Goal: Task Accomplishment & Management: Use online tool/utility

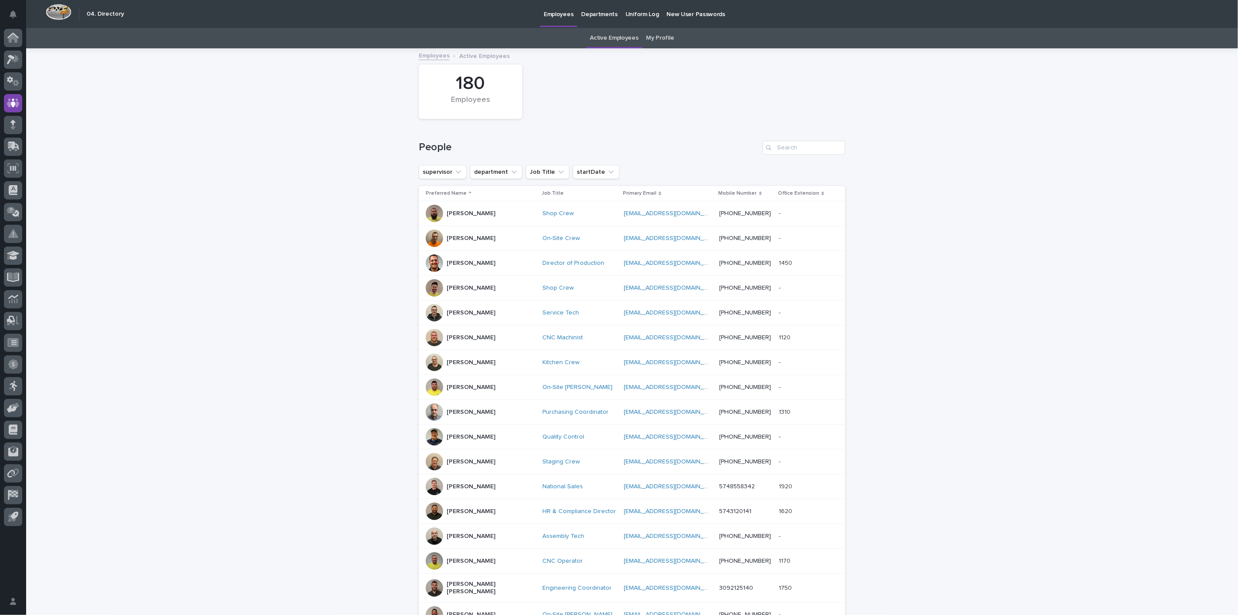
scroll to position [48, 0]
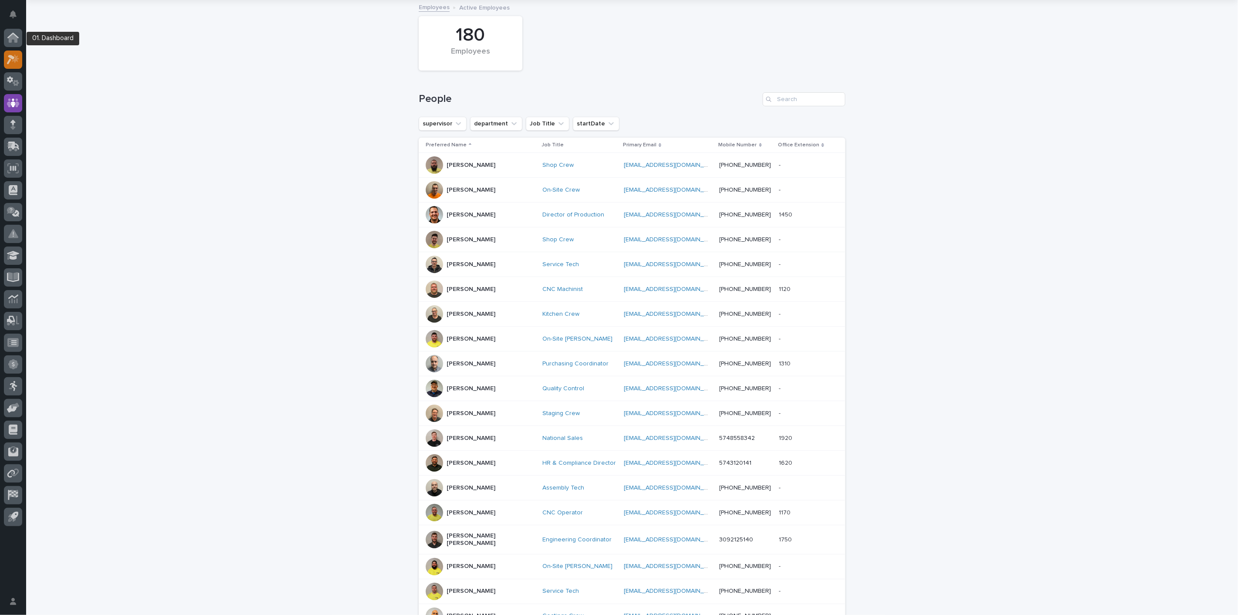
click at [11, 64] on icon at bounding box center [13, 59] width 13 height 10
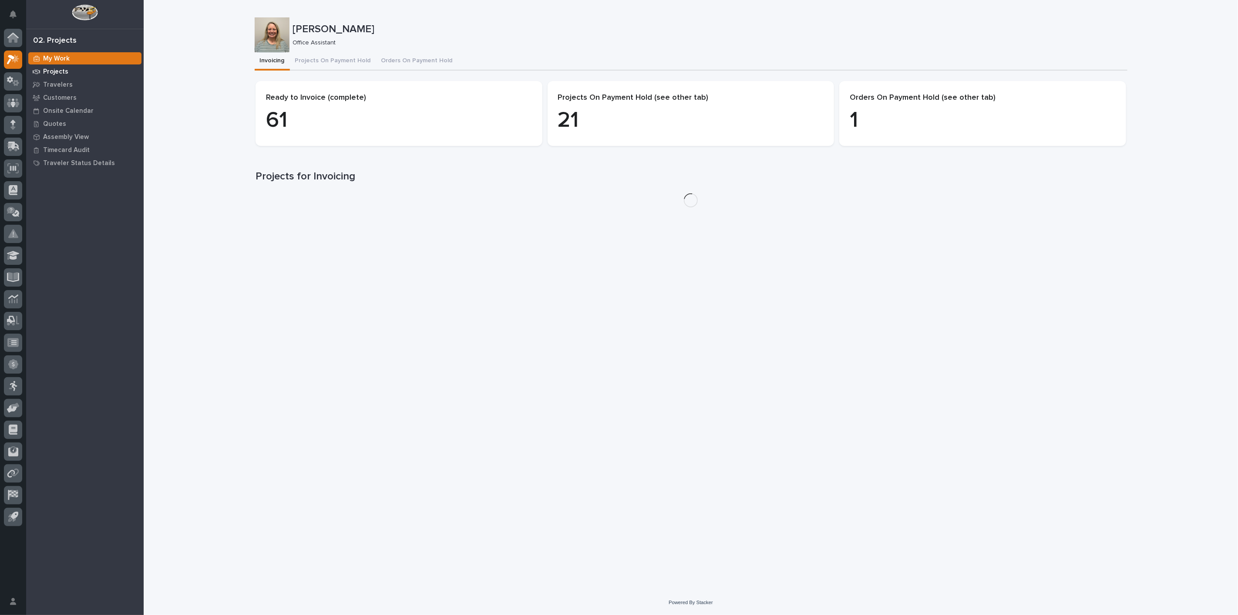
click at [57, 75] on div "Projects" at bounding box center [84, 71] width 113 height 12
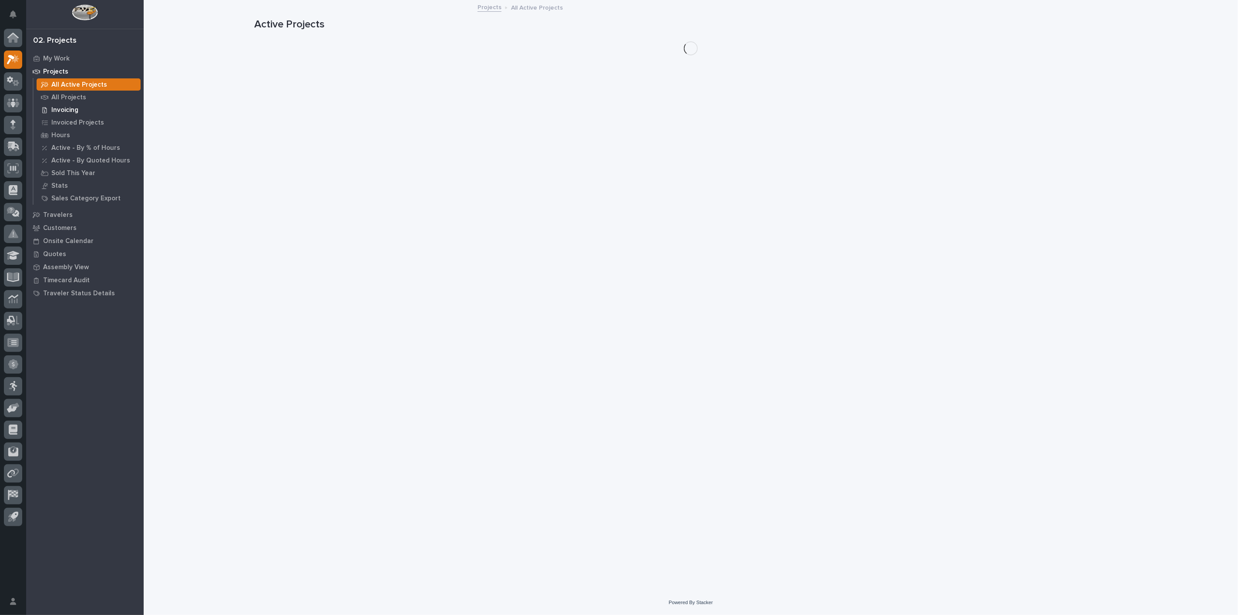
click at [57, 107] on p "Invoicing" at bounding box center [64, 110] width 27 height 8
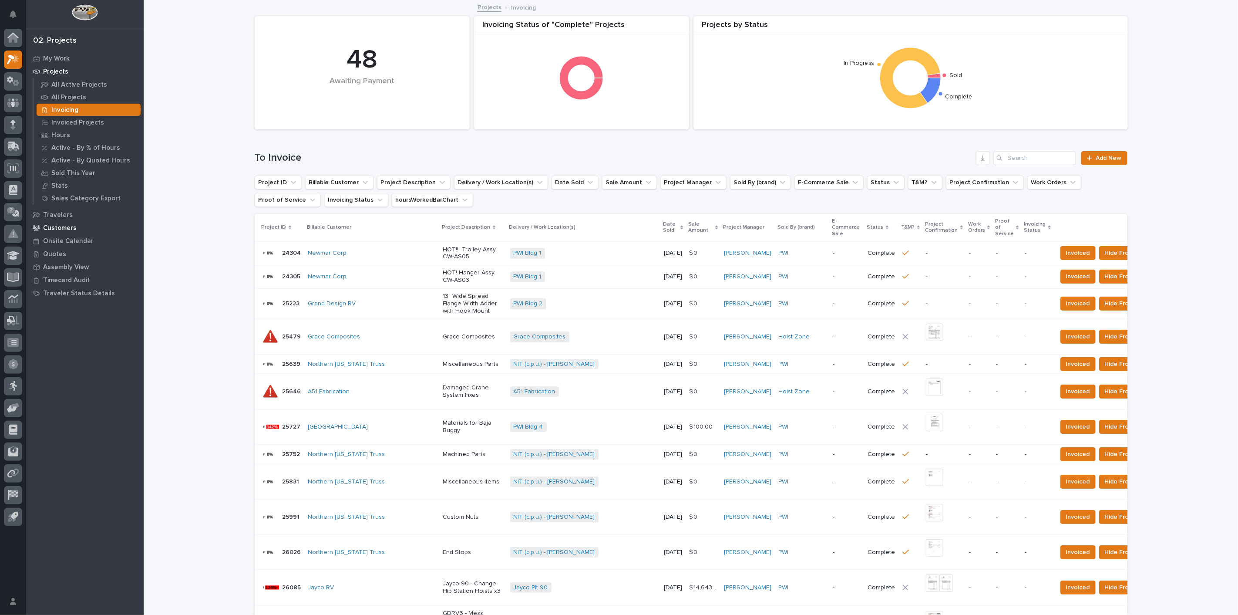
click at [61, 222] on div "Customers" at bounding box center [84, 228] width 113 height 12
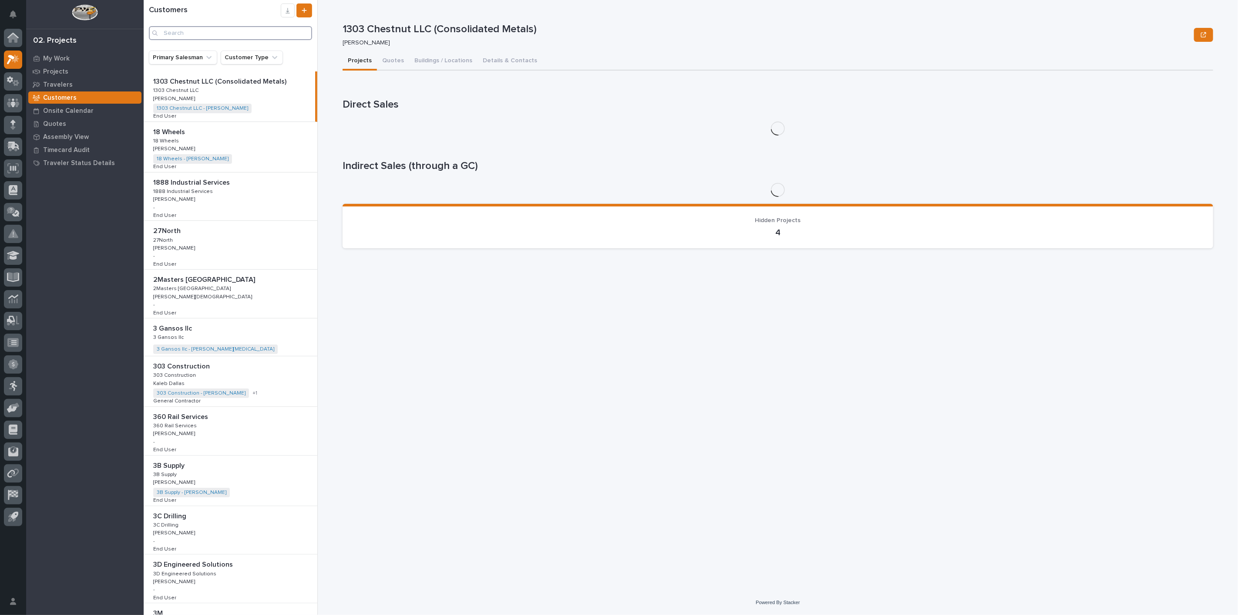
click at [213, 29] on input "Search" at bounding box center [230, 33] width 163 height 14
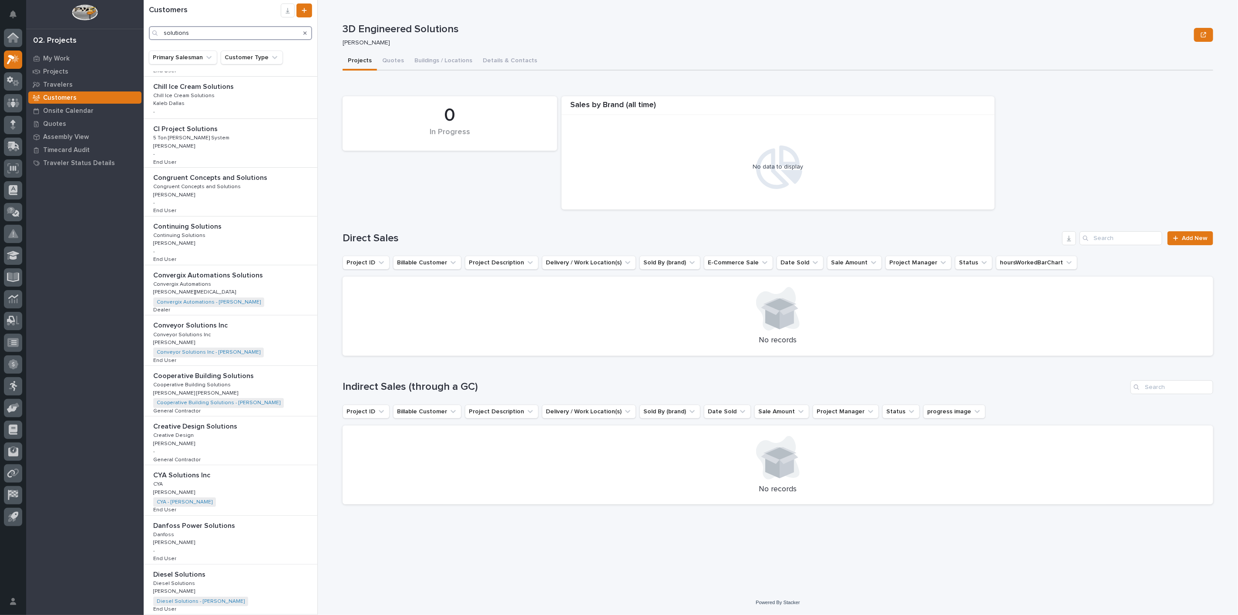
scroll to position [964, 0]
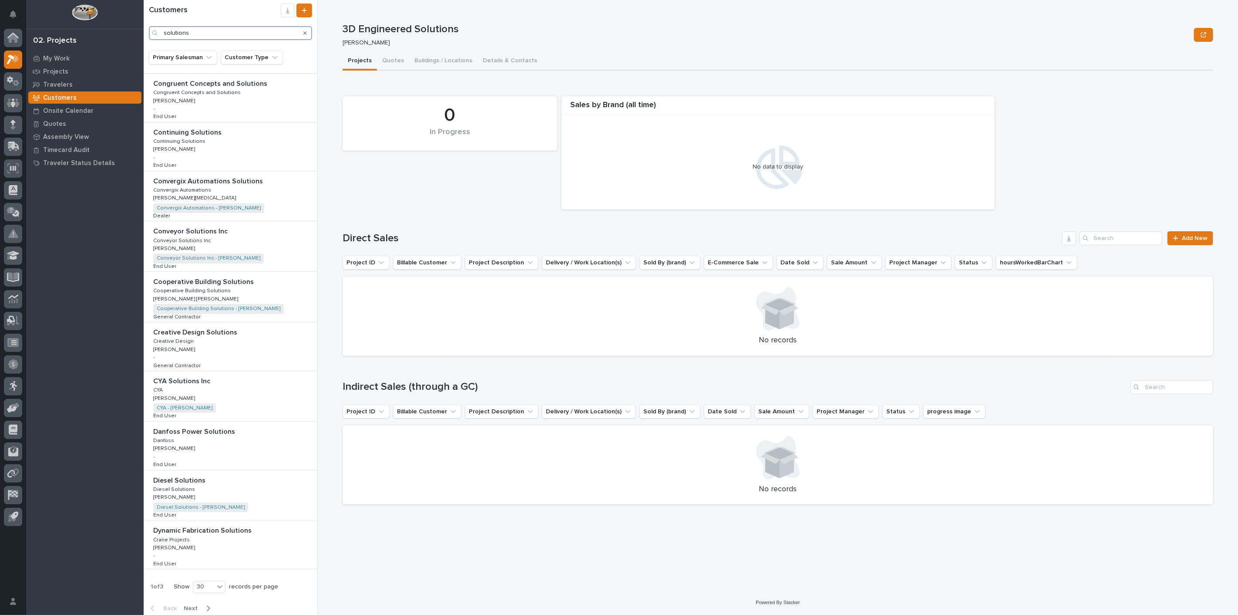
type input "solutions"
click at [206, 605] on icon "button" at bounding box center [208, 608] width 4 height 8
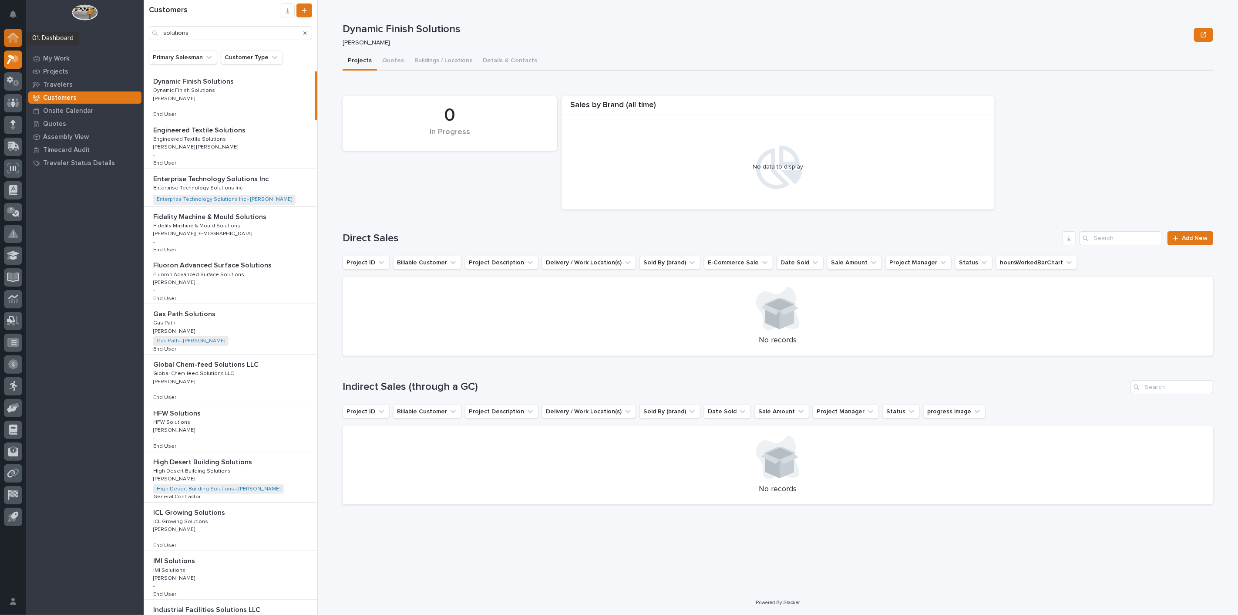
click at [18, 42] on icon at bounding box center [12, 38] width 11 height 10
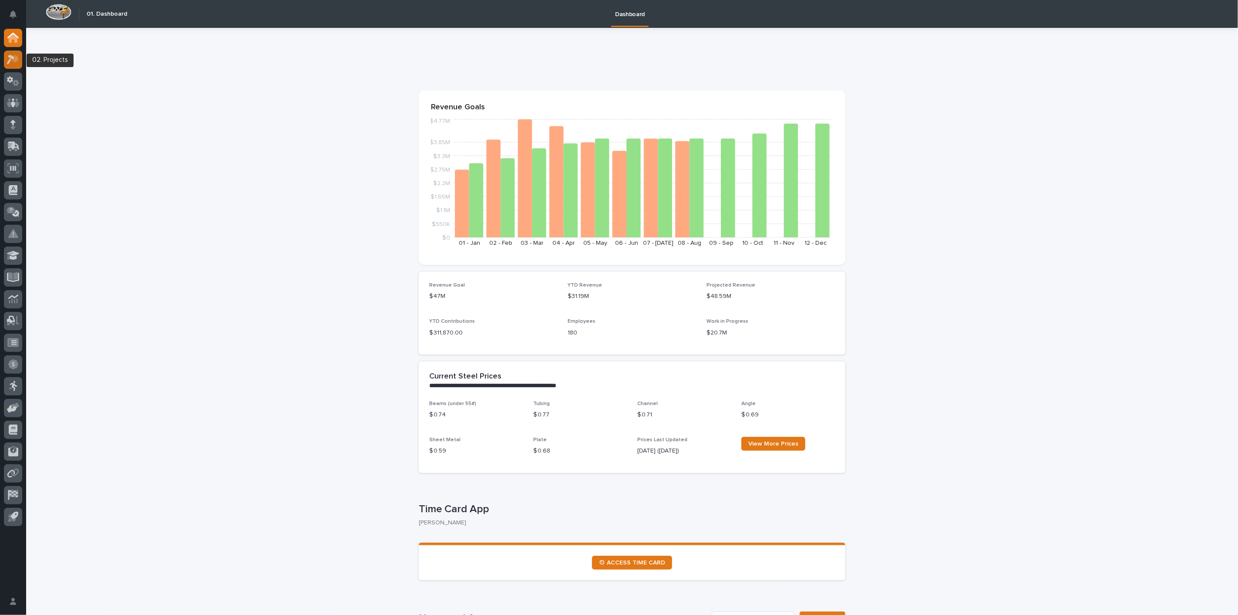
click at [11, 58] on icon at bounding box center [11, 60] width 8 height 10
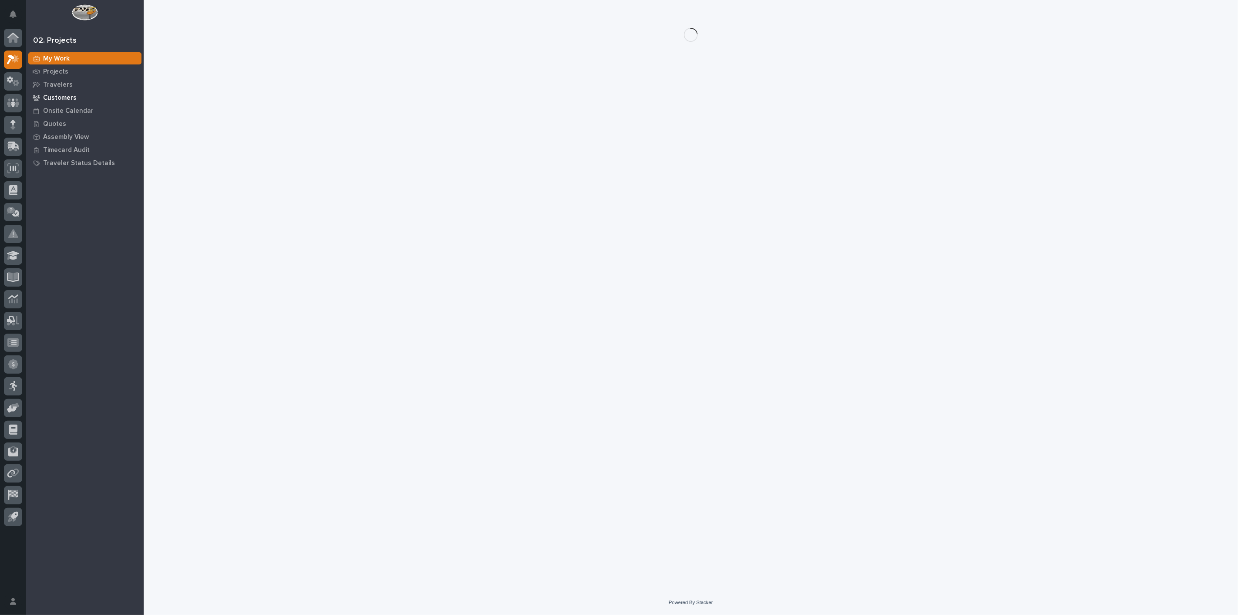
click at [67, 99] on p "Customers" at bounding box center [60, 98] width 34 height 8
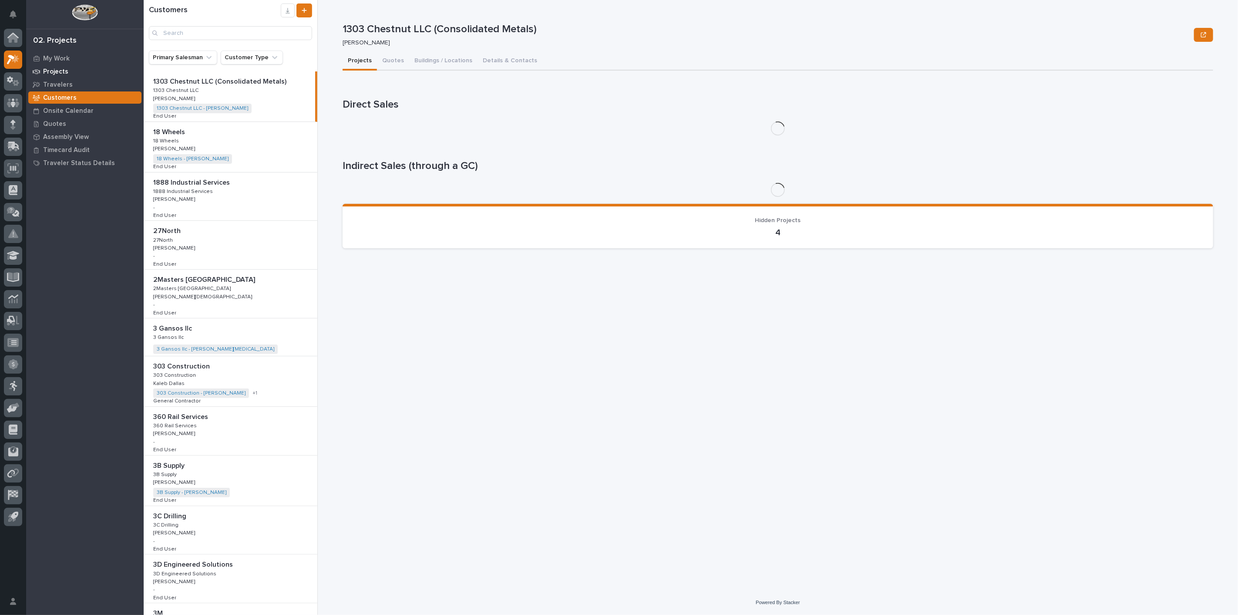
click at [63, 71] on p "Projects" at bounding box center [55, 72] width 25 height 8
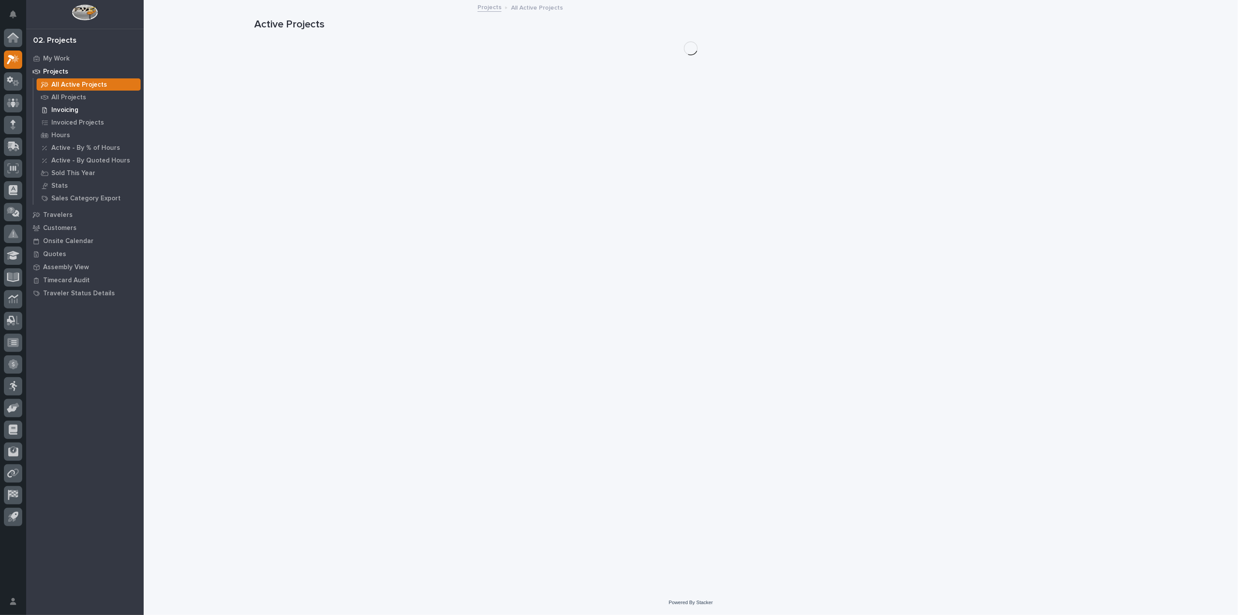
click at [74, 113] on p "Invoicing" at bounding box center [64, 110] width 27 height 8
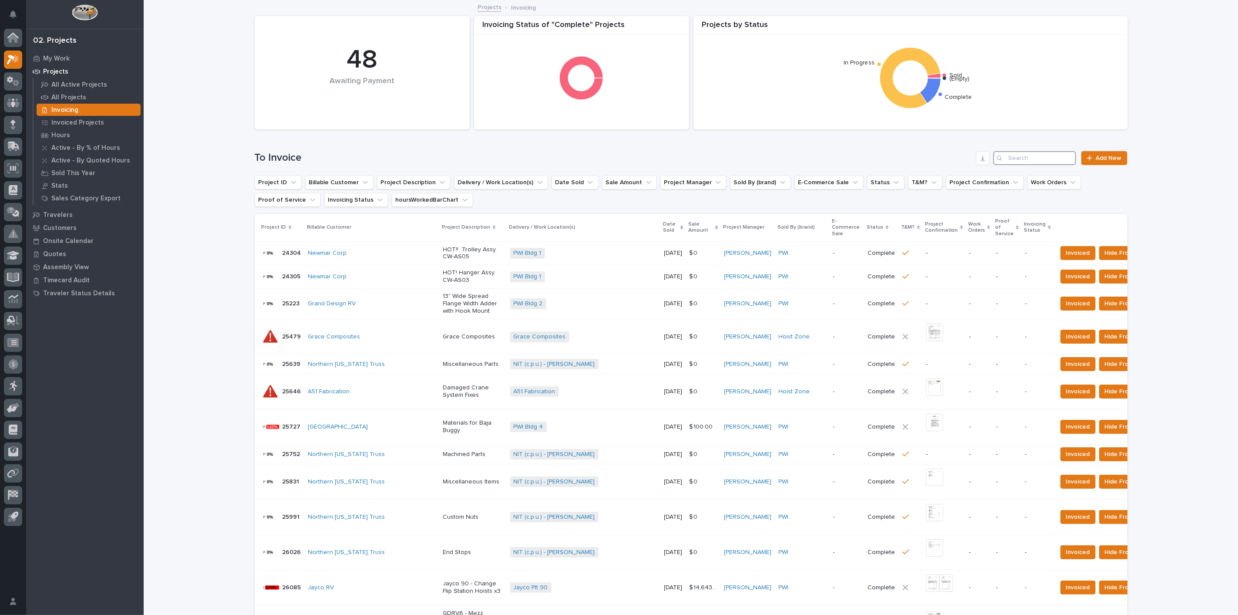
click at [1025, 154] on input "Search" at bounding box center [1034, 158] width 83 height 14
click at [1022, 156] on input "Search" at bounding box center [1034, 158] width 83 height 14
click at [1018, 156] on input "Search" at bounding box center [1034, 158] width 83 height 14
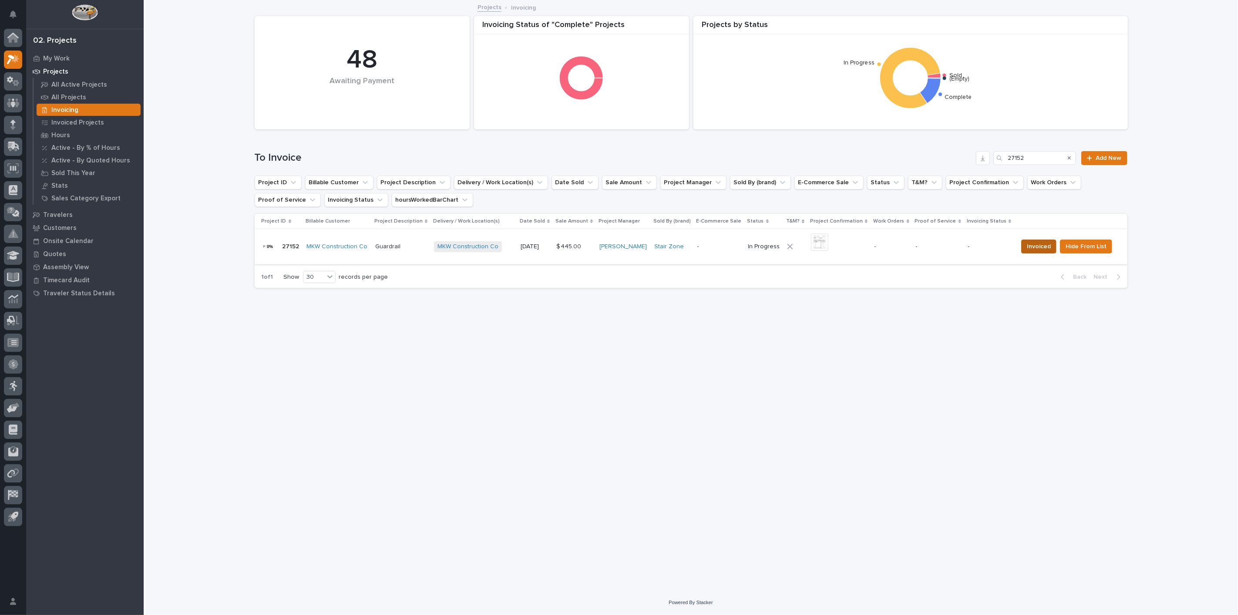
click at [1043, 243] on span "Invoiced" at bounding box center [1039, 246] width 24 height 10
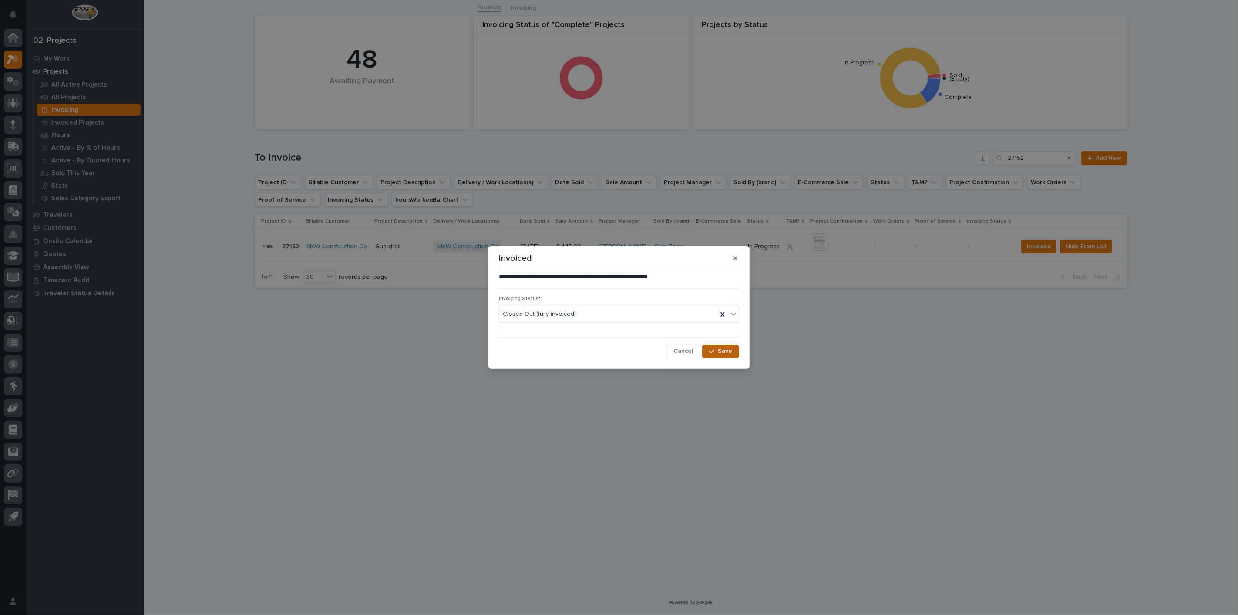
click at [724, 349] on span "Save" at bounding box center [725, 351] width 14 height 8
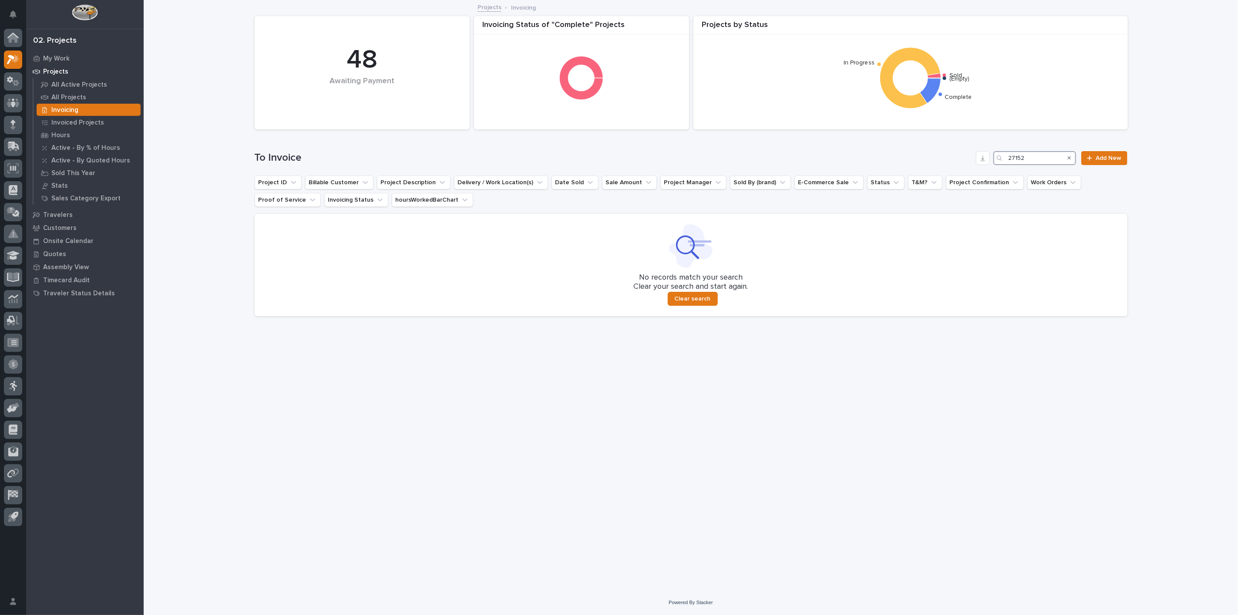
click at [1036, 157] on input "27152" at bounding box center [1034, 158] width 83 height 14
type input "2"
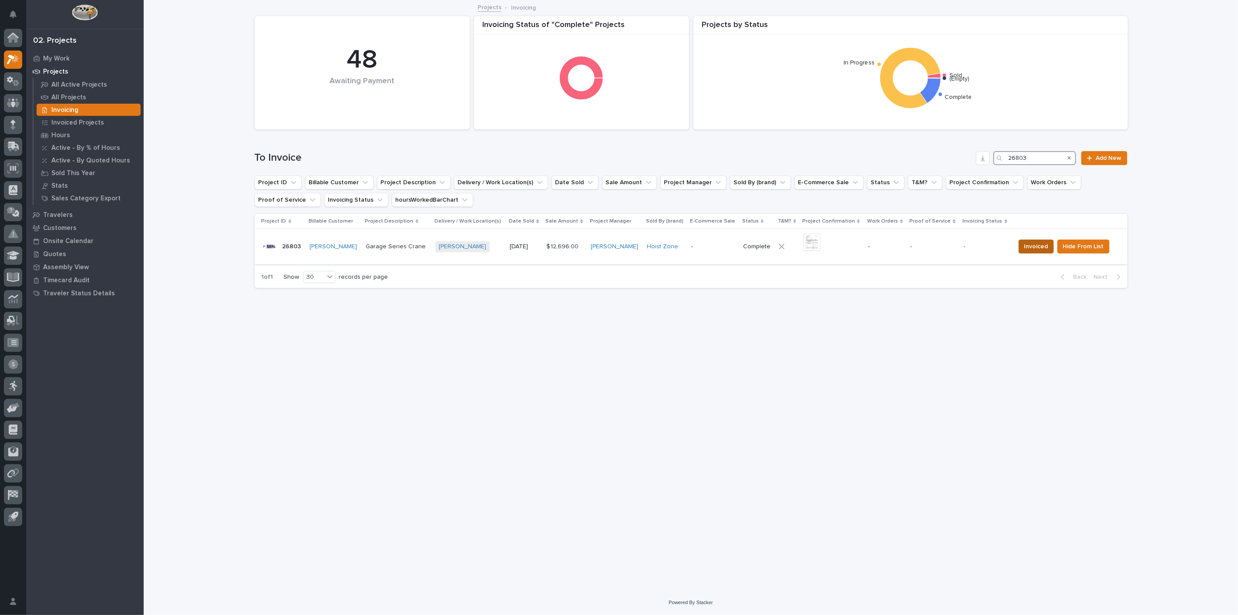
type input "26803"
click at [1031, 247] on span "Invoiced" at bounding box center [1036, 246] width 24 height 10
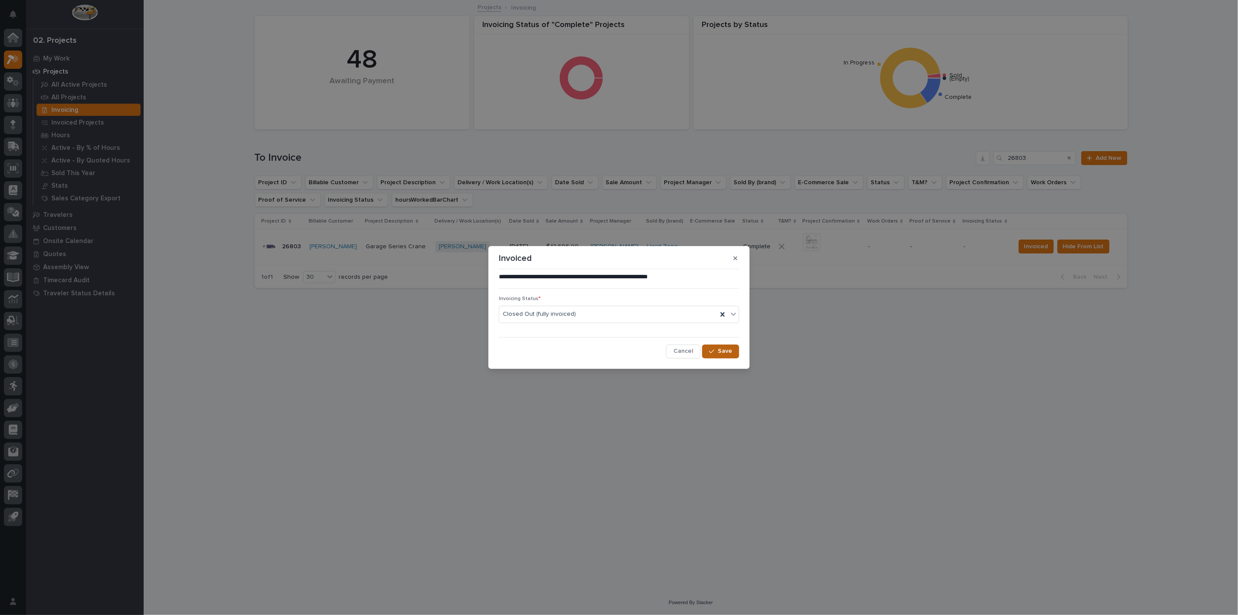
click at [717, 349] on div "button" at bounding box center [713, 351] width 9 height 6
